Goal: Information Seeking & Learning: Learn about a topic

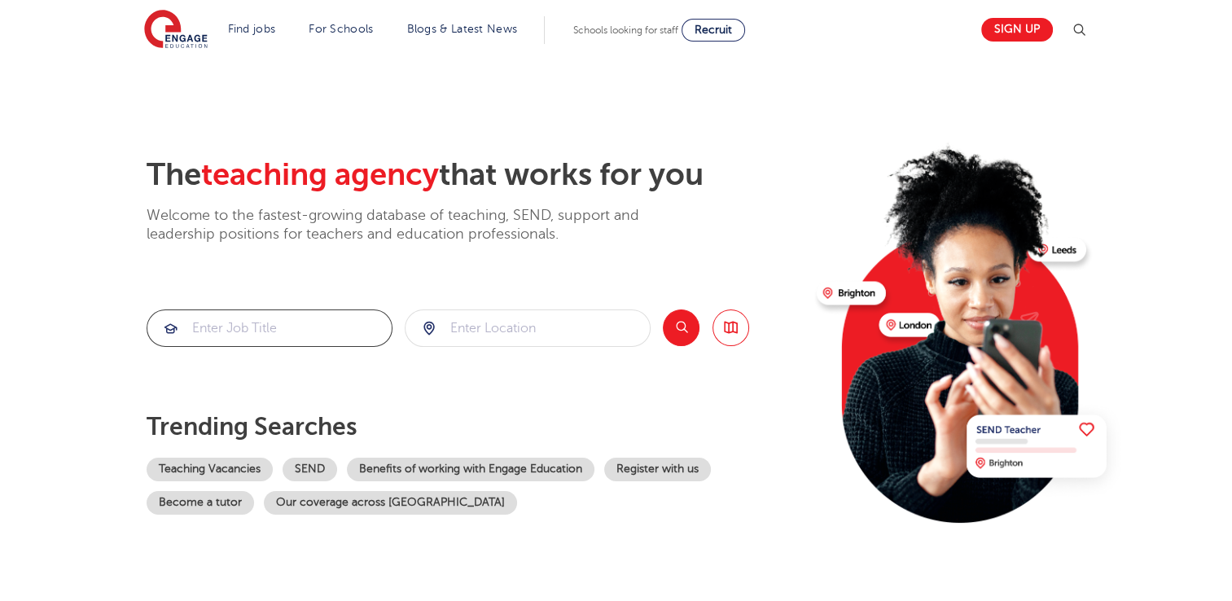
click at [292, 333] on input "search" at bounding box center [269, 328] width 244 height 36
type input "geography"
click at [472, 335] on input "search" at bounding box center [528, 328] width 244 height 36
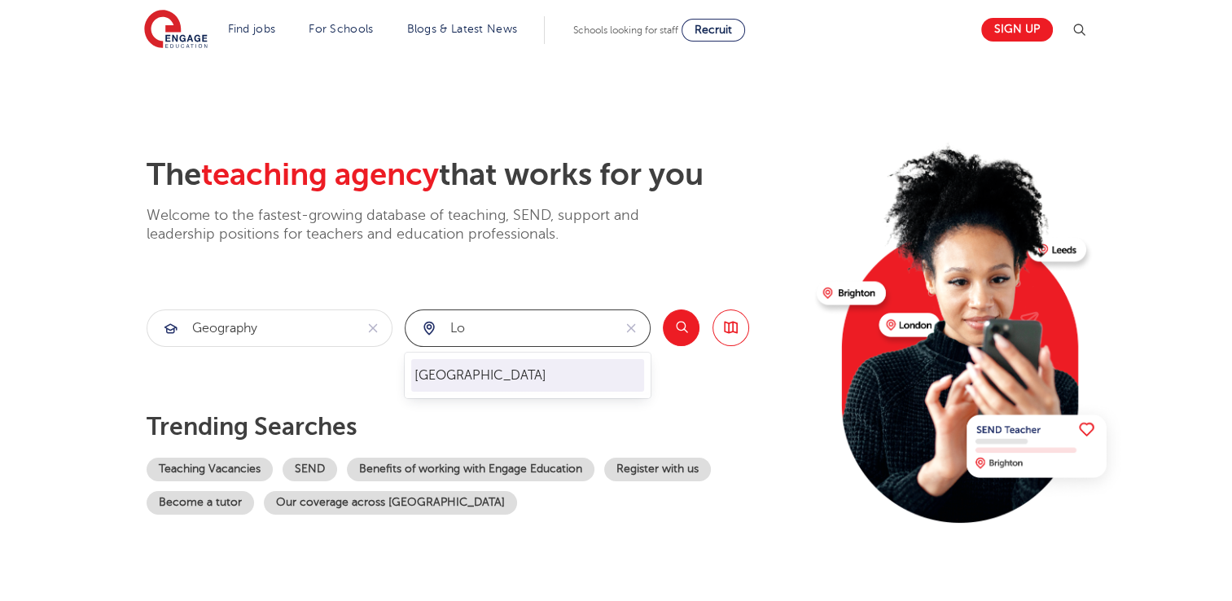
click at [452, 376] on li "[GEOGRAPHIC_DATA]" at bounding box center [527, 375] width 233 height 33
type input "[GEOGRAPHIC_DATA]"
click at [691, 331] on button "Search" at bounding box center [681, 328] width 37 height 37
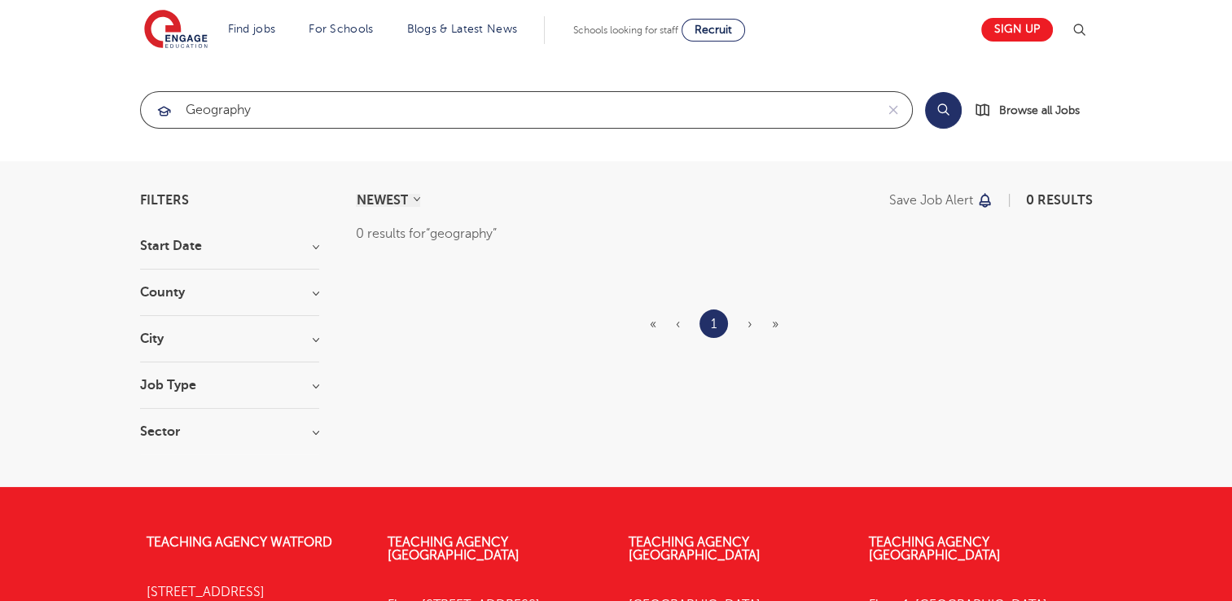
click at [296, 112] on input "geography" at bounding box center [508, 110] width 734 height 36
type input "g"
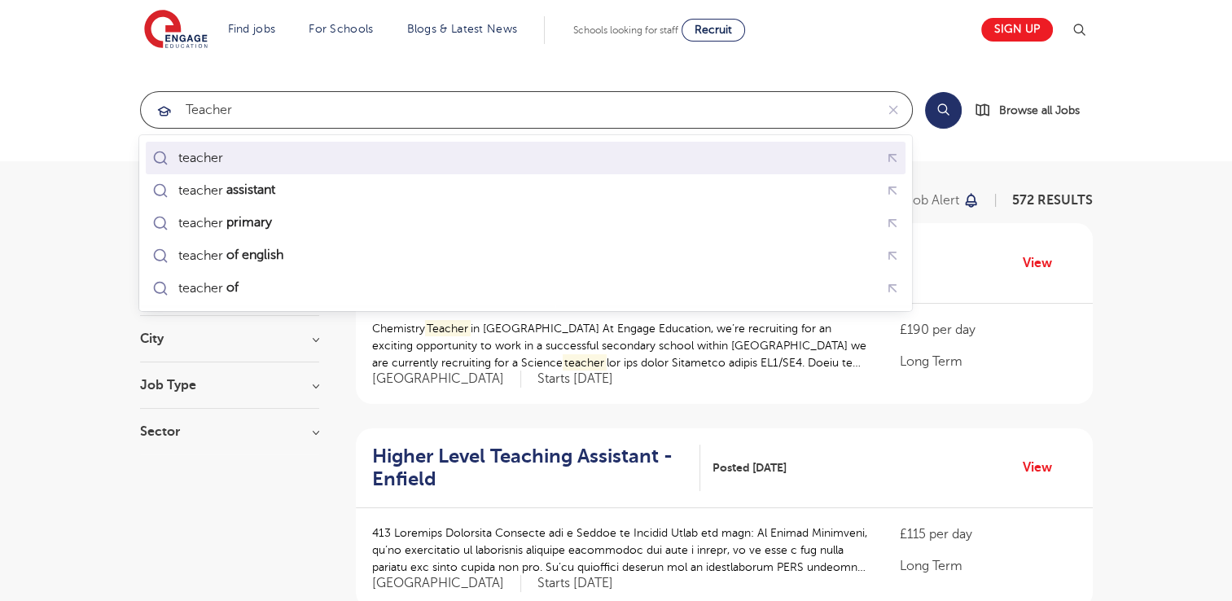
click at [215, 153] on div "teacher" at bounding box center [200, 158] width 45 height 16
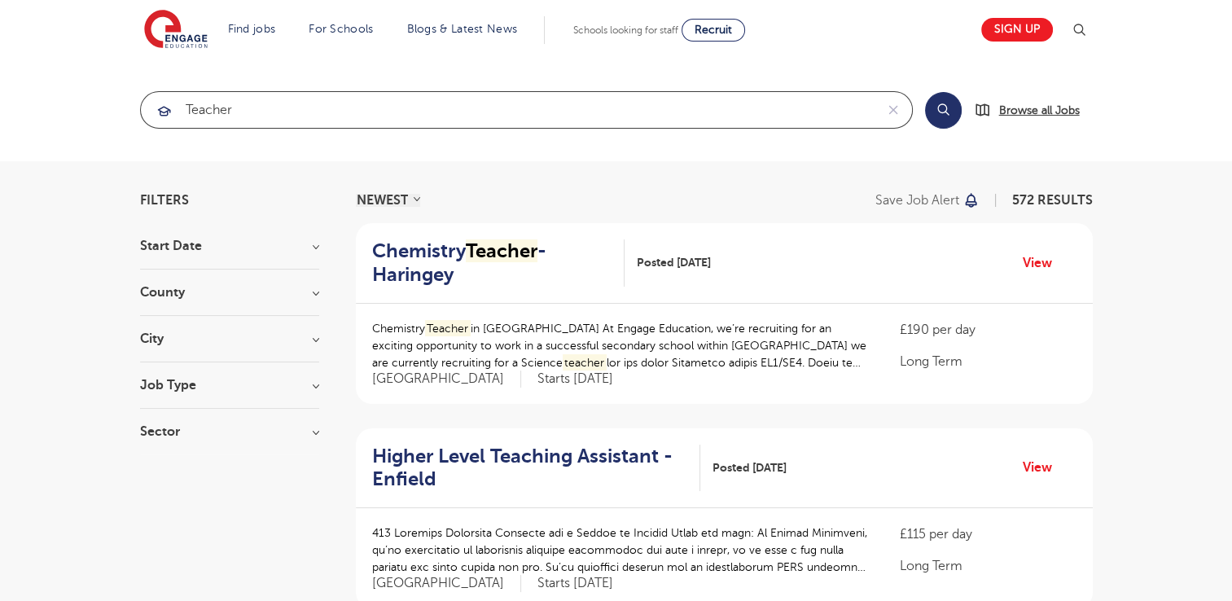
type input "teacher"
click at [1046, 103] on span "Browse all Jobs" at bounding box center [1039, 110] width 81 height 19
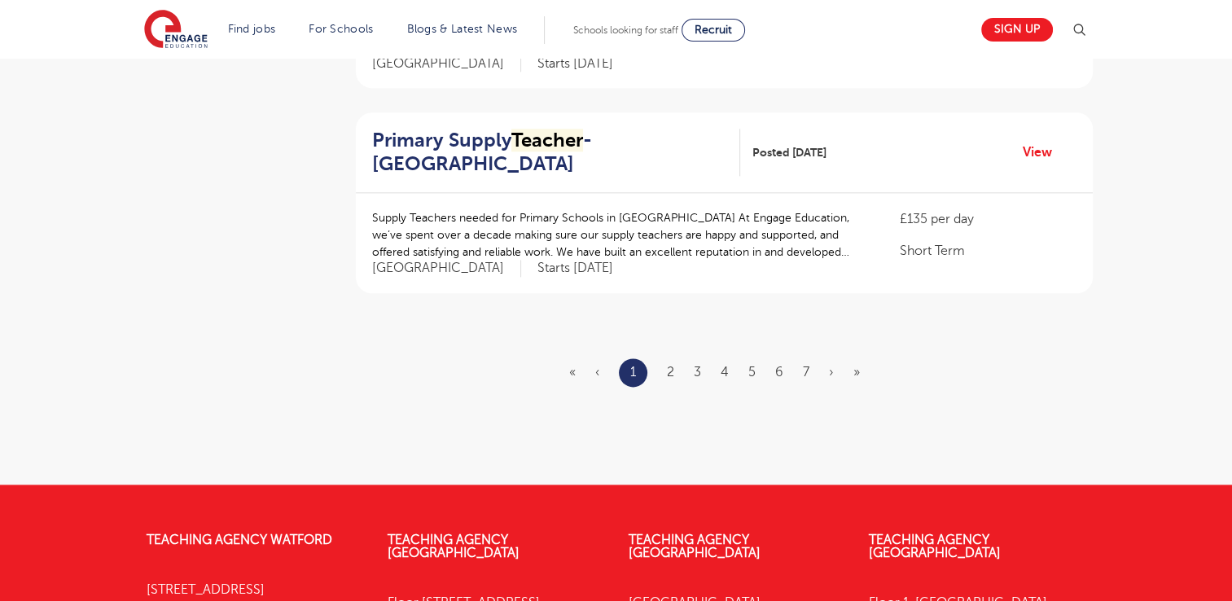
scroll to position [2031, 0]
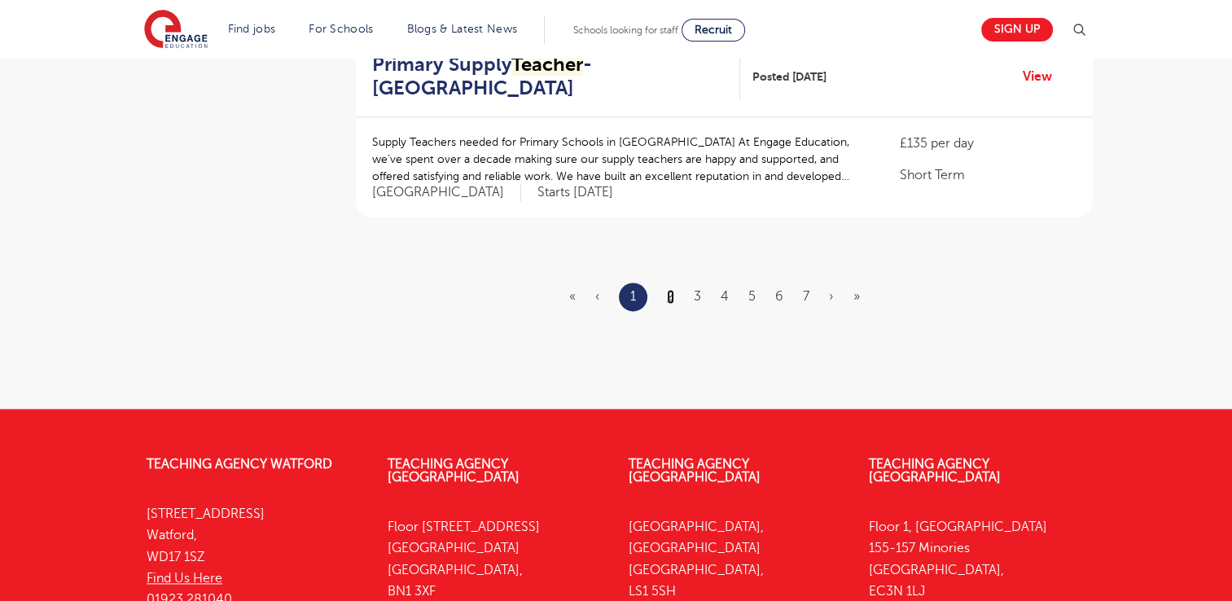
click at [667, 289] on link "2" at bounding box center [670, 296] width 7 height 15
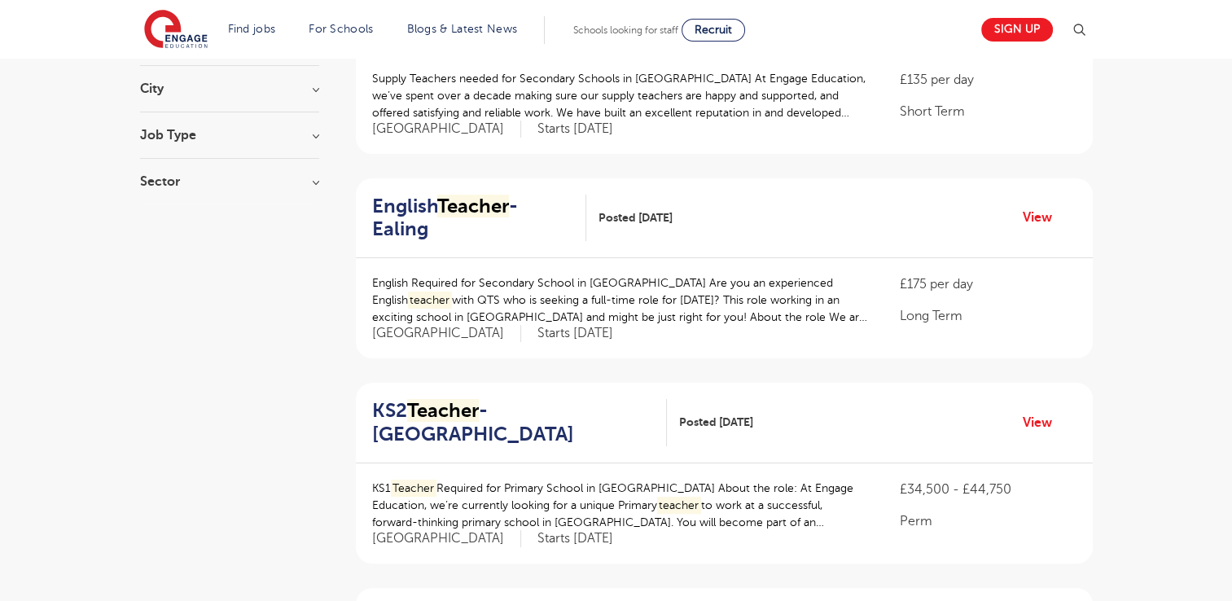
scroll to position [283, 0]
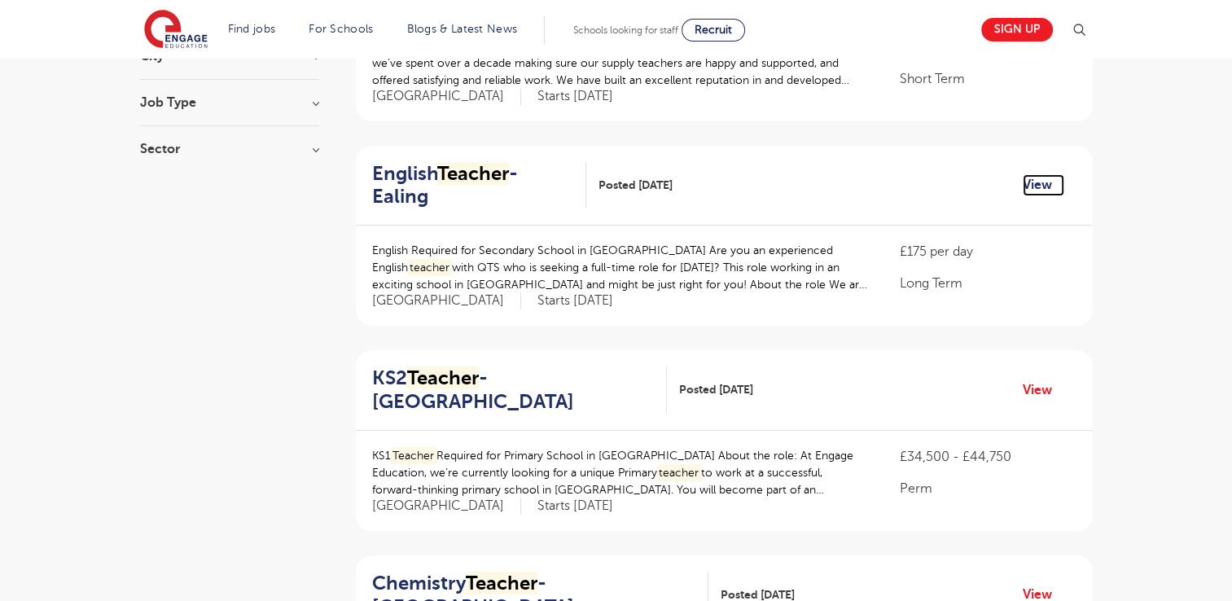
click at [1044, 174] on link "View" at bounding box center [1044, 184] width 42 height 21
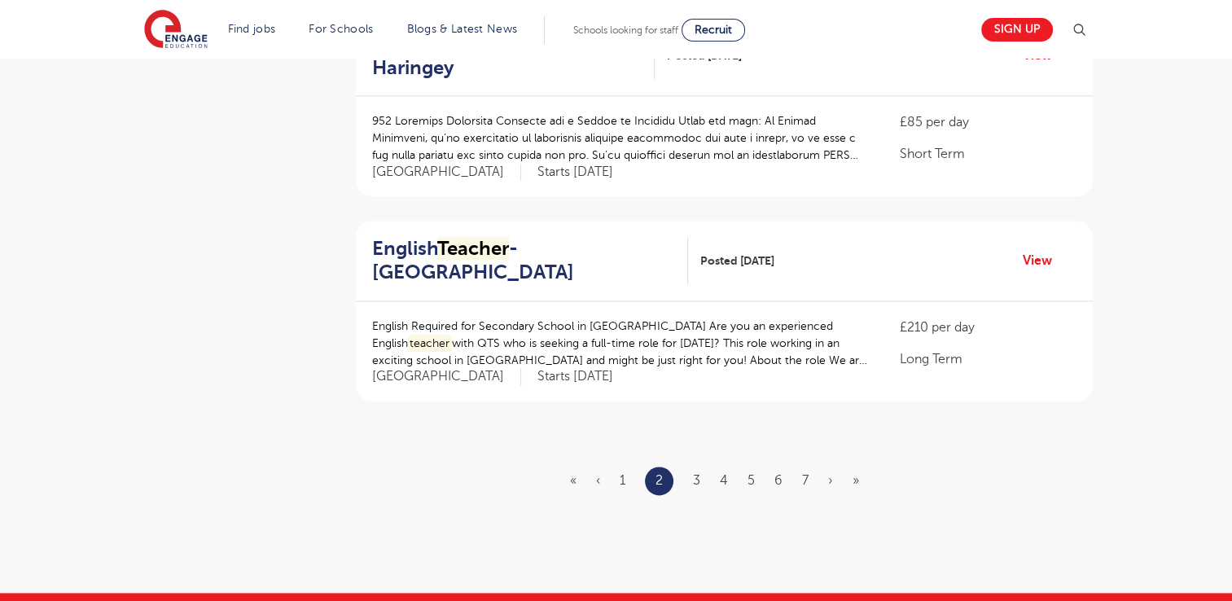
scroll to position [1911, 0]
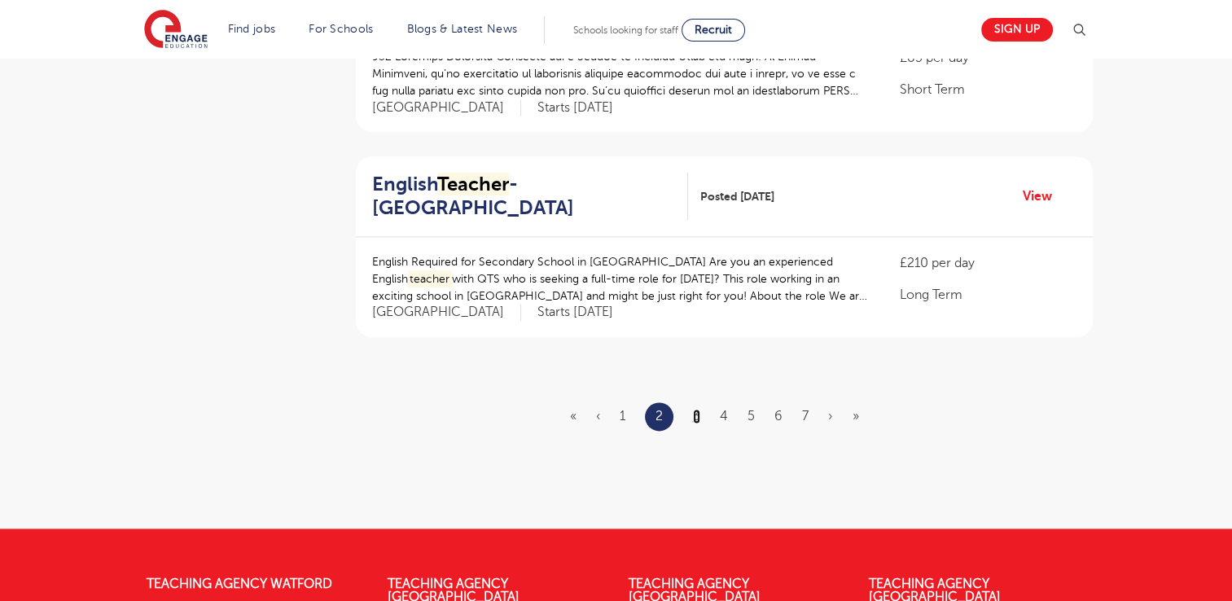
click at [699, 409] on link "3" at bounding box center [696, 416] width 7 height 15
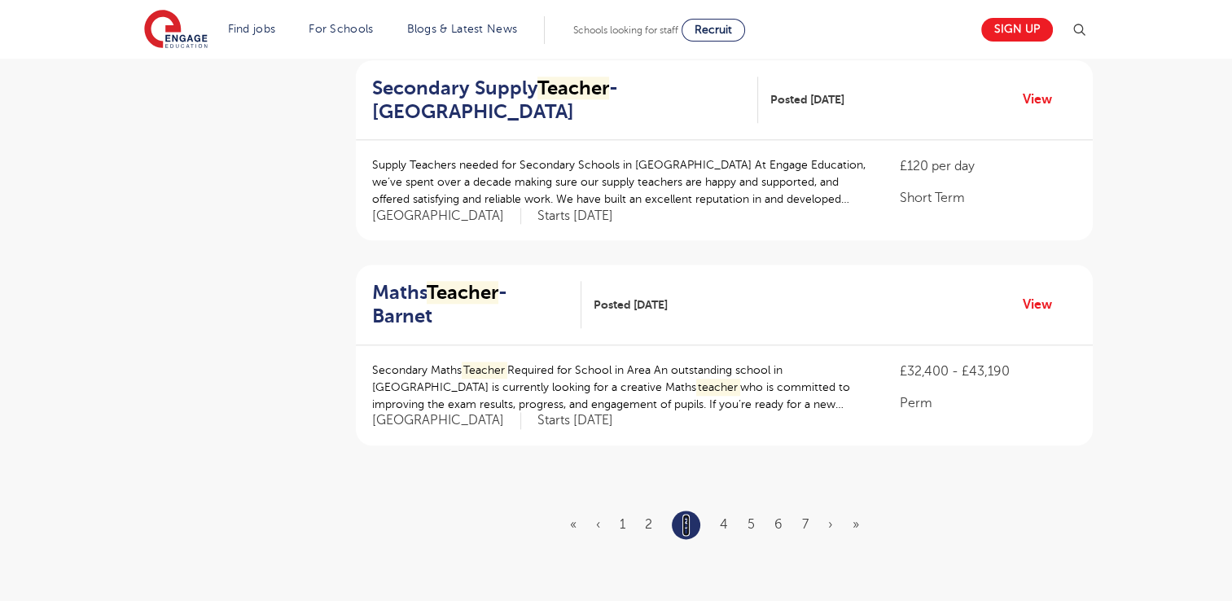
scroll to position [1847, 0]
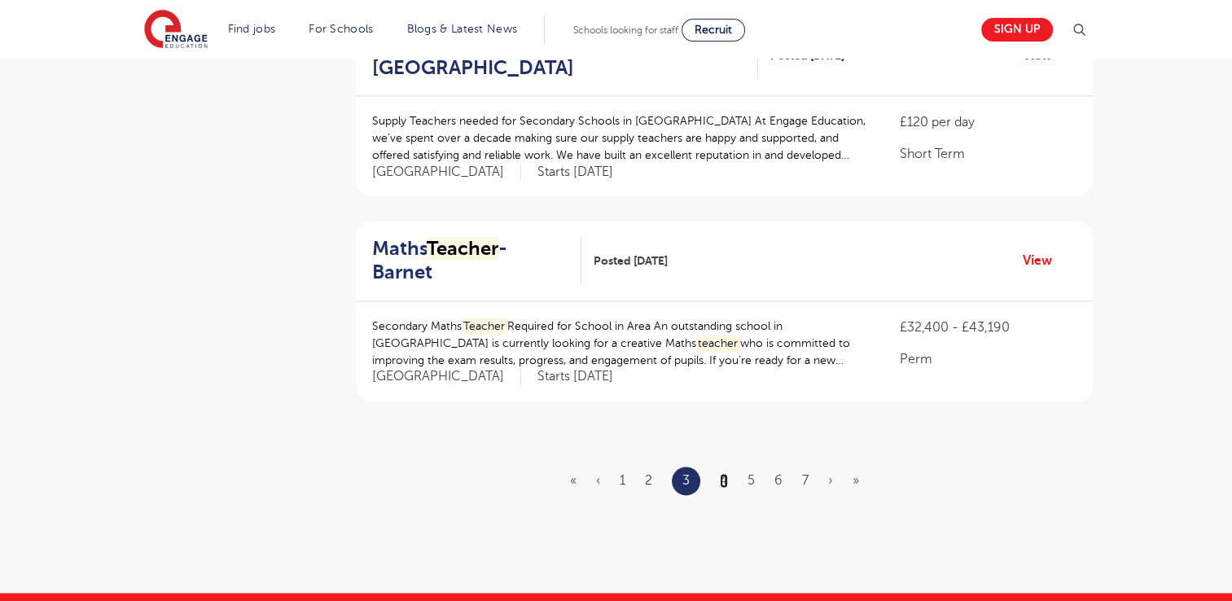
click at [723, 473] on link "4" at bounding box center [724, 480] width 8 height 15
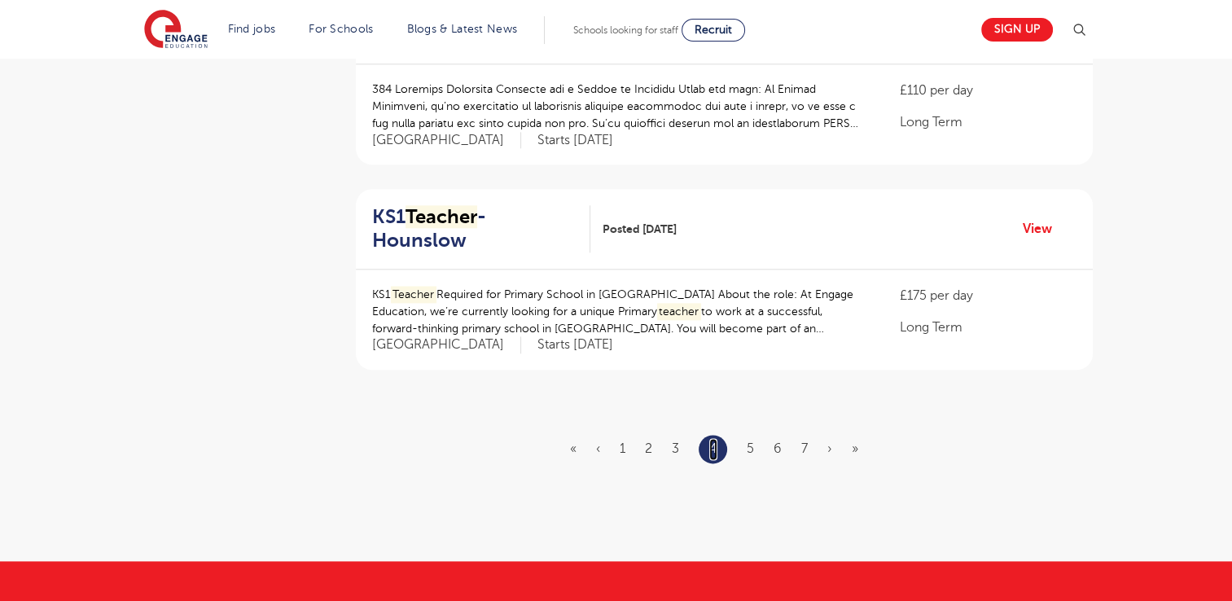
scroll to position [1922, 0]
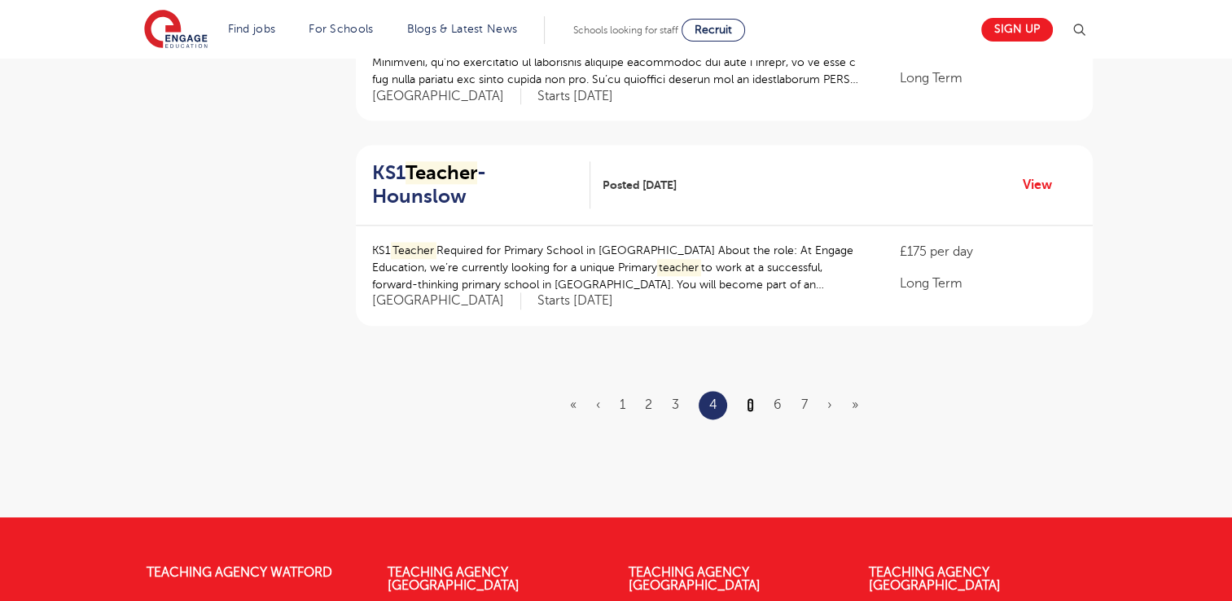
click at [749, 398] on link "5" at bounding box center [750, 405] width 7 height 15
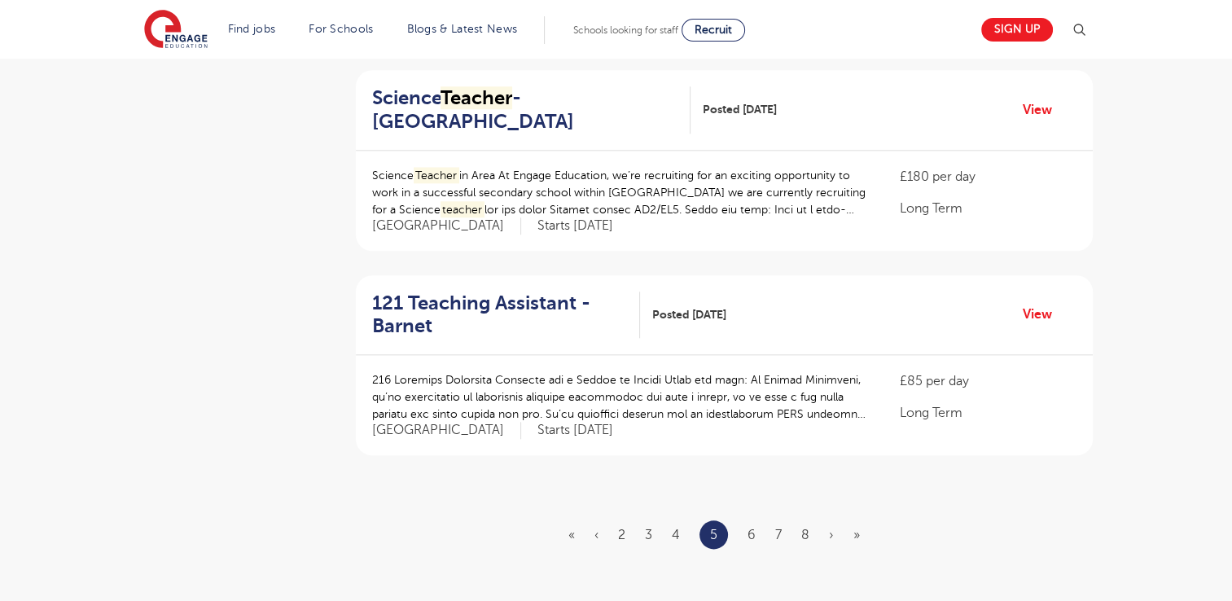
scroll to position [1802, 0]
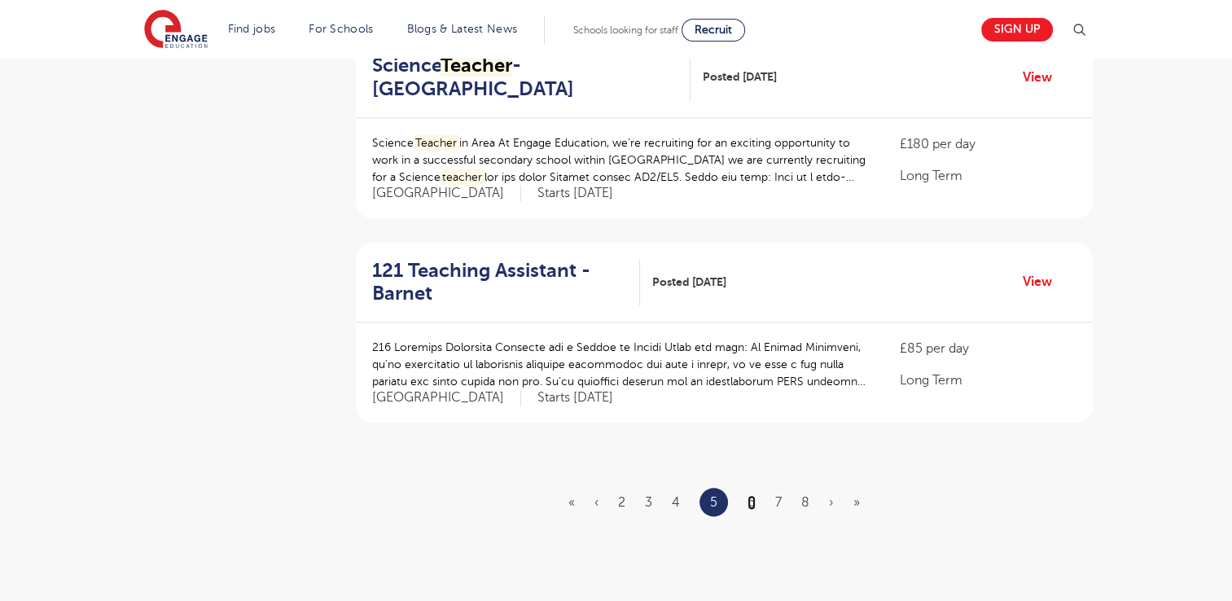
click at [748, 498] on link "6" at bounding box center [752, 502] width 8 height 15
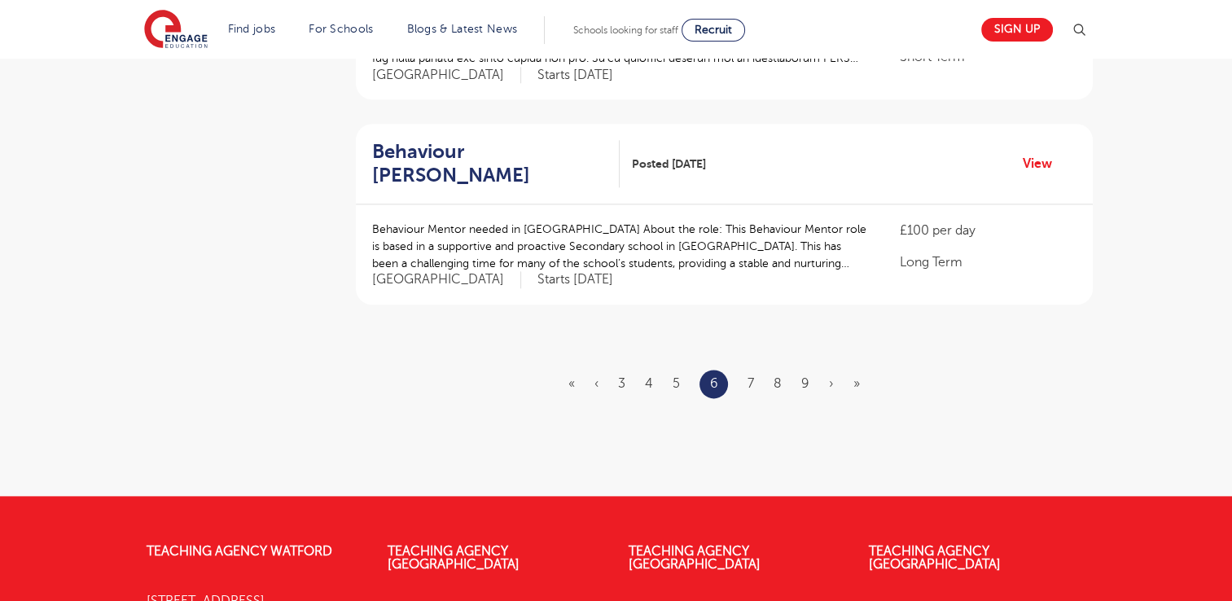
scroll to position [2020, 0]
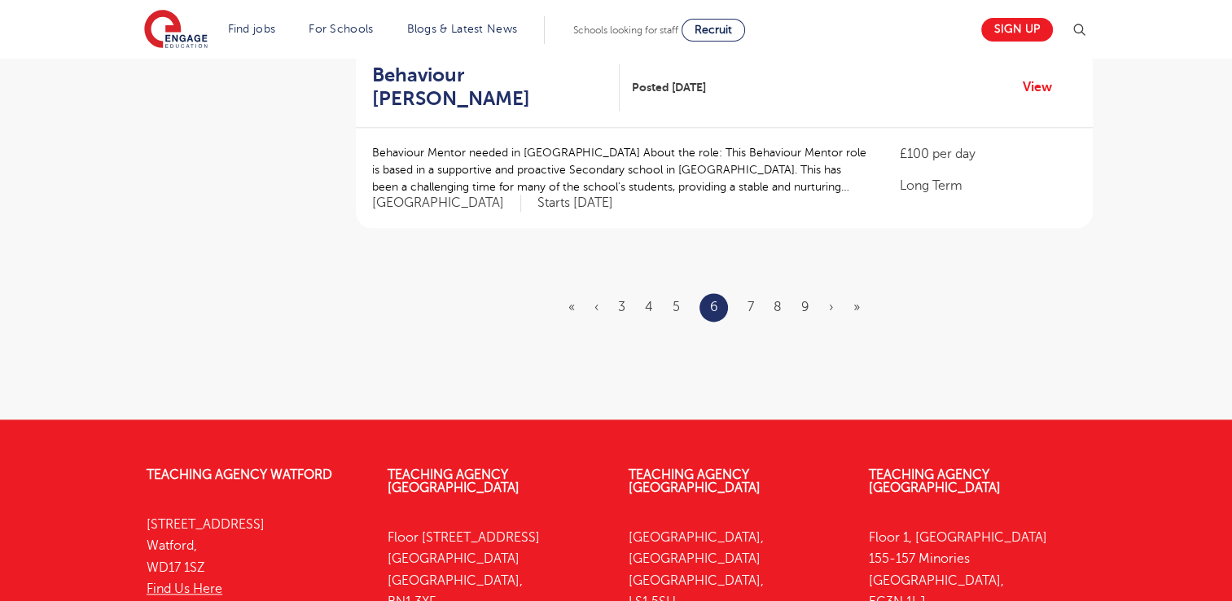
click at [617, 293] on ul "« ‹ 3 4 5 6 7 8 9 › »" at bounding box center [724, 307] width 311 height 29
click at [621, 300] on link "3" at bounding box center [621, 307] width 7 height 15
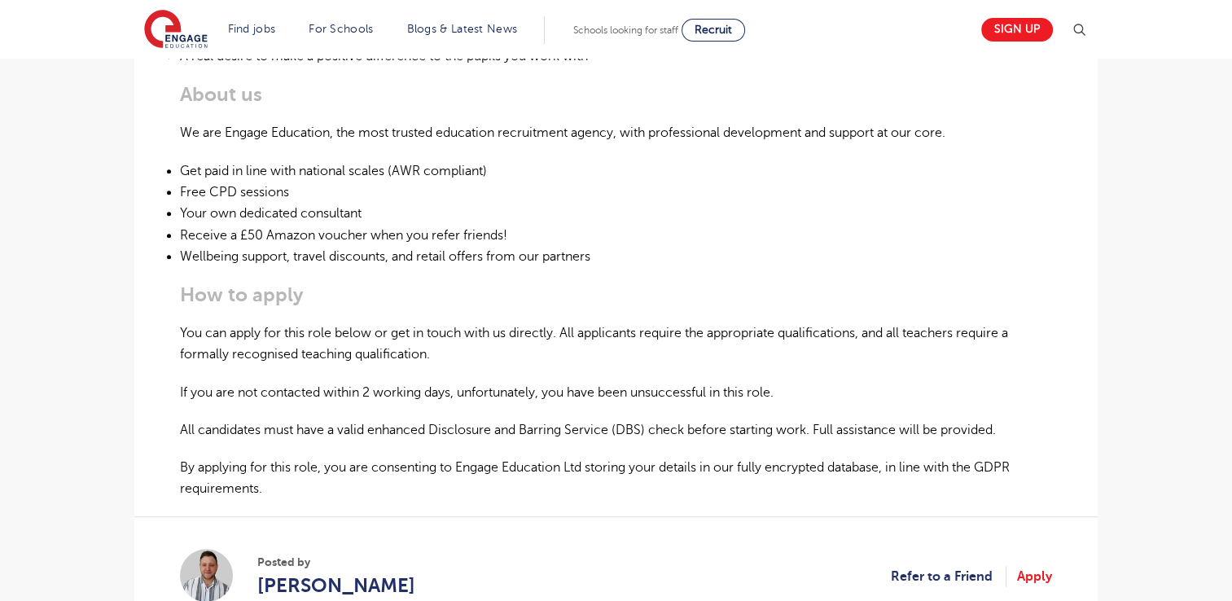
scroll to position [869, 0]
